Goal: Task Accomplishment & Management: Use online tool/utility

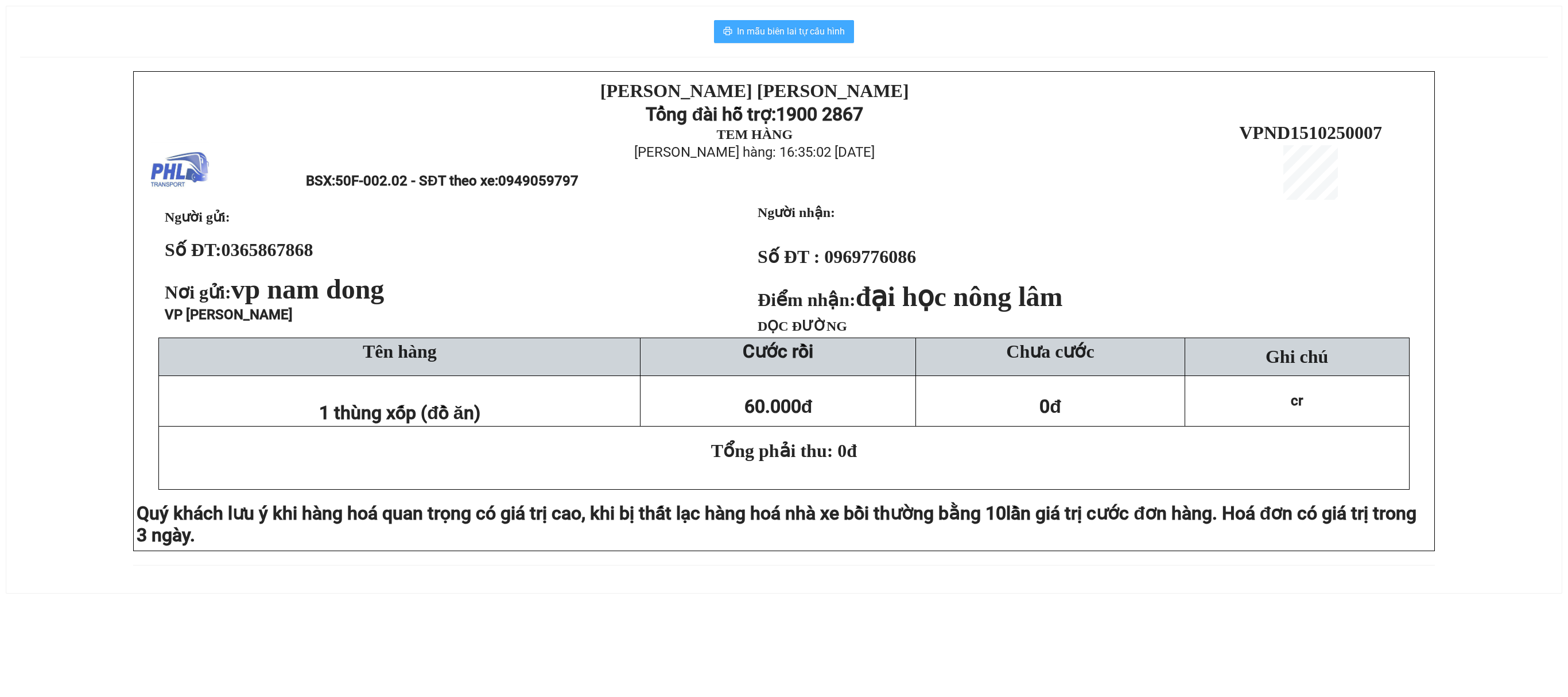
click at [810, 31] on span "In mẫu biên lai tự cấu hình" at bounding box center [791, 30] width 108 height 14
drag, startPoint x: 823, startPoint y: 39, endPoint x: 813, endPoint y: 26, distance: 16.4
click at [822, 37] on span "In mẫu biên lai tự cấu hình" at bounding box center [791, 30] width 108 height 14
click at [813, 28] on span "In mẫu biên lai tự cấu hình" at bounding box center [791, 30] width 108 height 14
drag, startPoint x: 824, startPoint y: 35, endPoint x: 823, endPoint y: 23, distance: 12.0
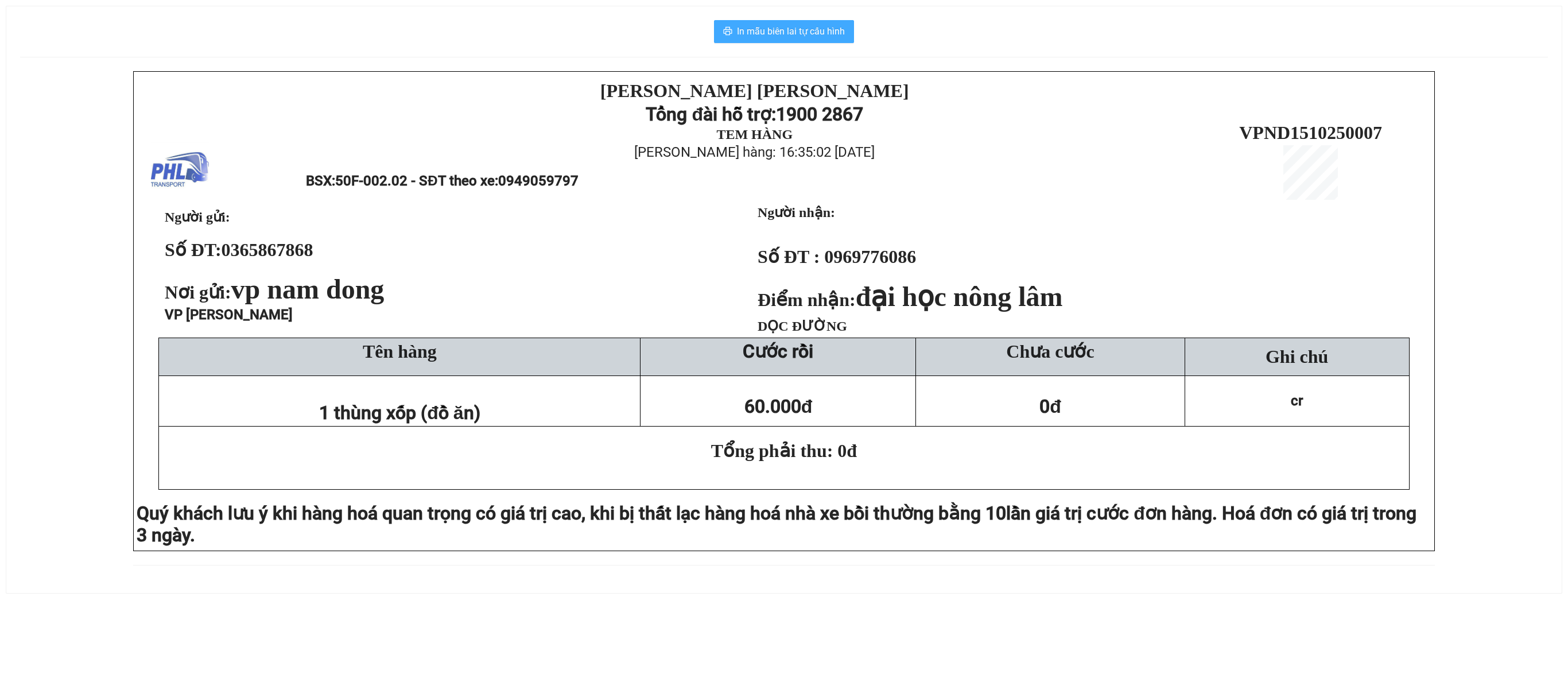
click at [821, 34] on span "In mẫu biên lai tự cấu hình" at bounding box center [791, 30] width 108 height 14
click at [818, 24] on button "In mẫu biên lai tự cấu hình" at bounding box center [784, 31] width 140 height 23
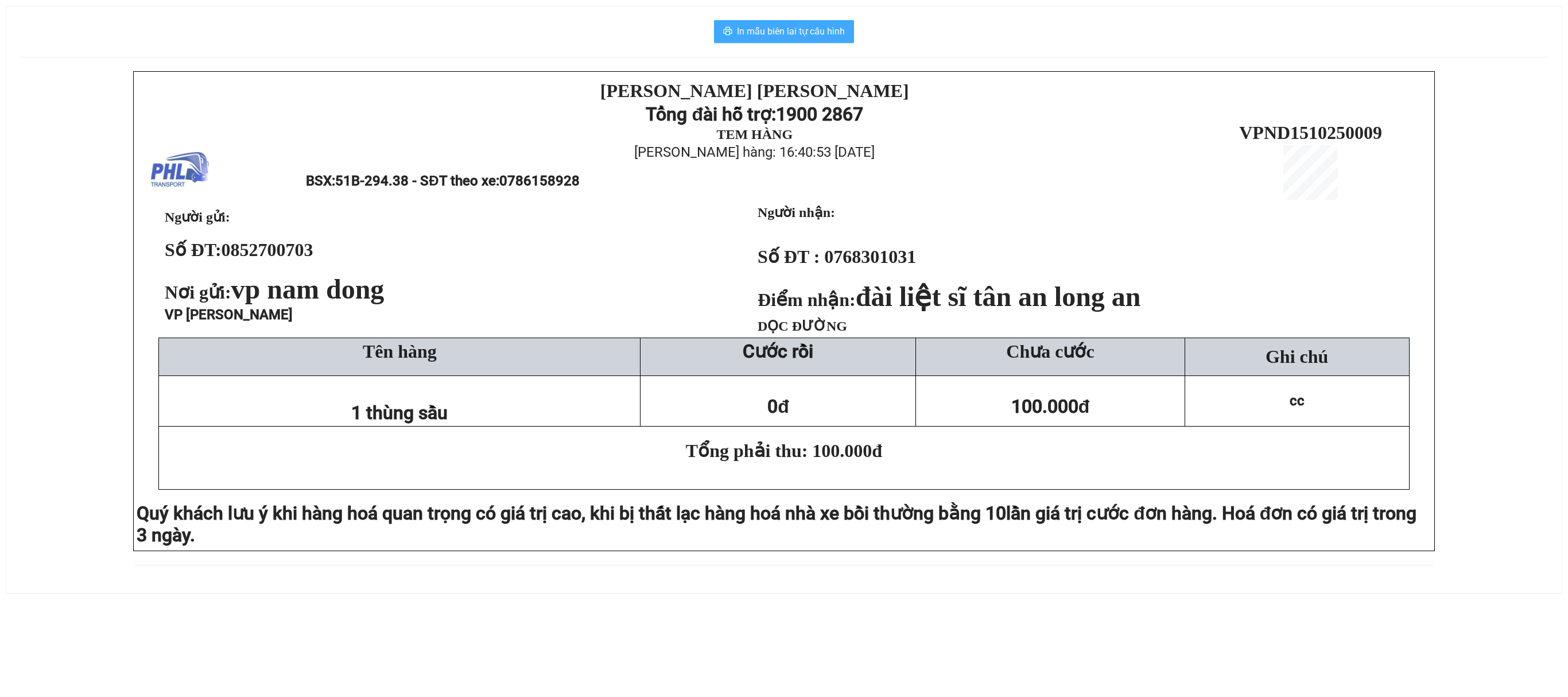
drag, startPoint x: 786, startPoint y: 28, endPoint x: 799, endPoint y: 34, distance: 14.3
click at [786, 28] on span "In mẫu biên lai tự cấu hình" at bounding box center [791, 30] width 108 height 14
